Goal: Use online tool/utility

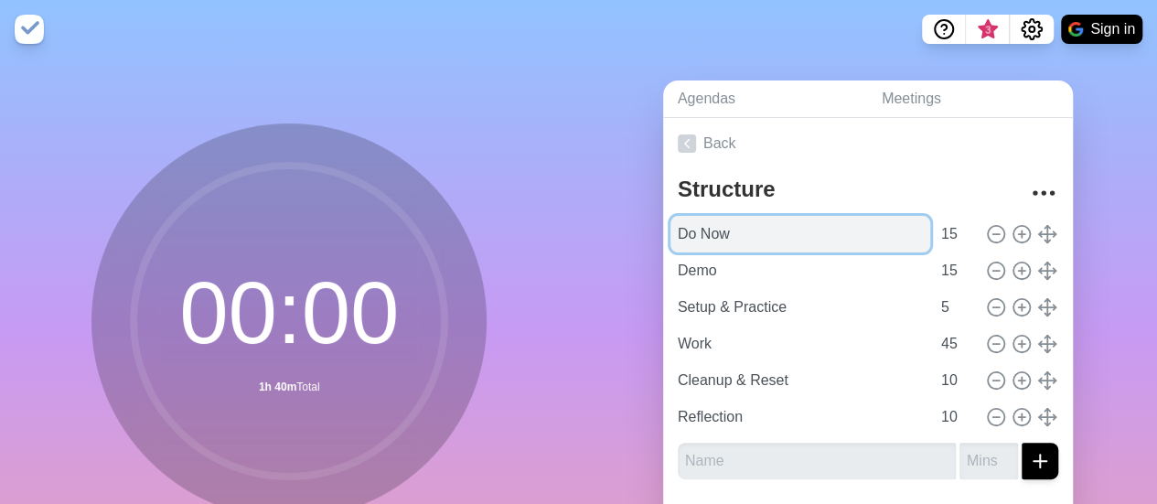
click at [716, 231] on input "Do Now" at bounding box center [801, 234] width 260 height 37
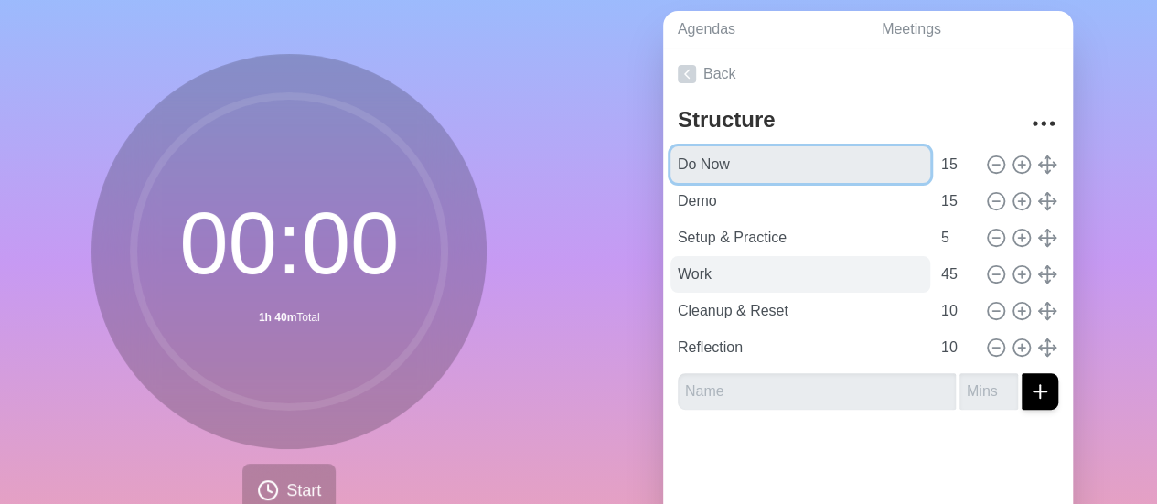
scroll to position [73, 0]
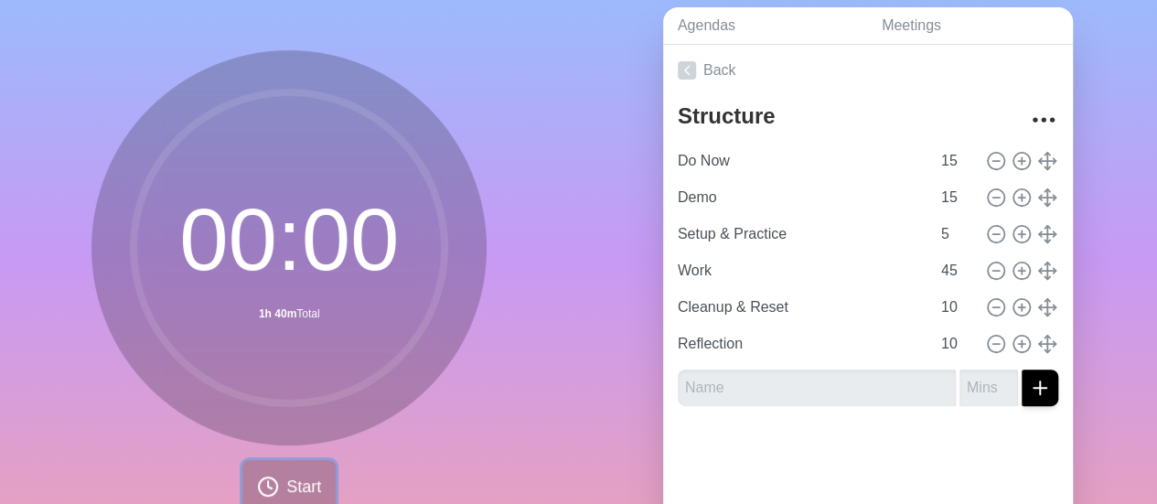
click at [302, 484] on span "Start" at bounding box center [303, 487] width 35 height 25
